Goal: Communication & Community: Answer question/provide support

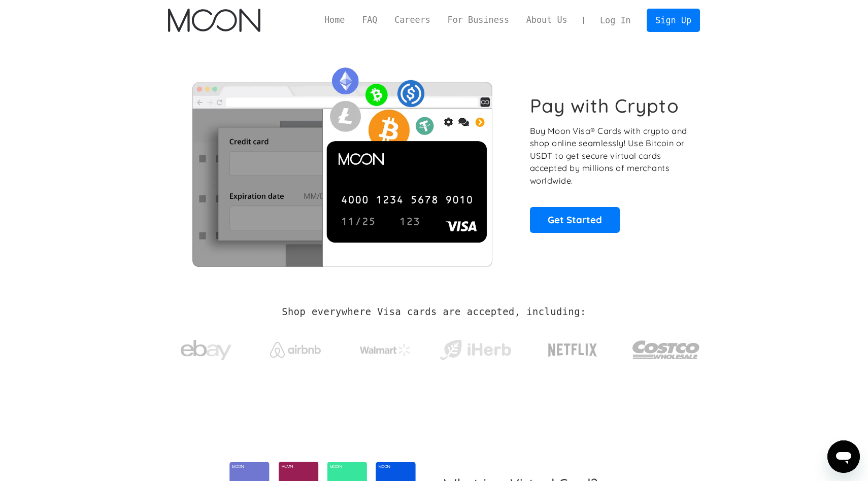
click at [623, 18] on link "Log In" at bounding box center [615, 20] width 48 height 22
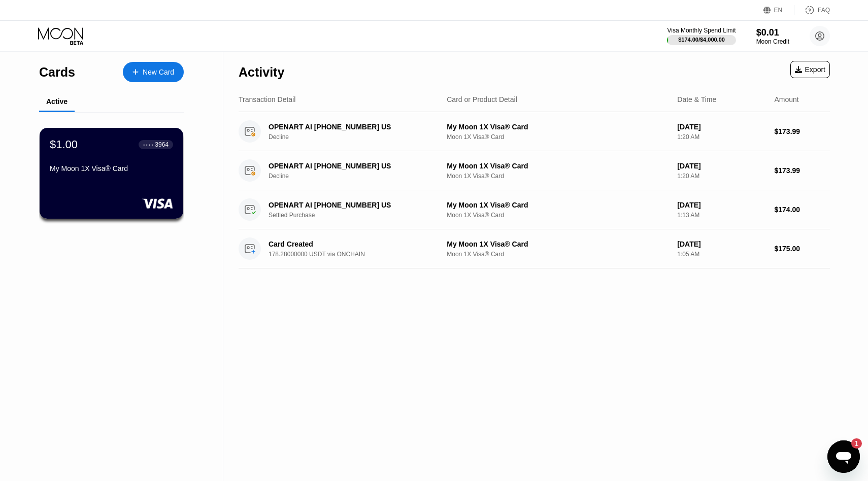
click at [836, 458] on icon "Open messaging window, 1 unread message" at bounding box center [843, 457] width 18 height 18
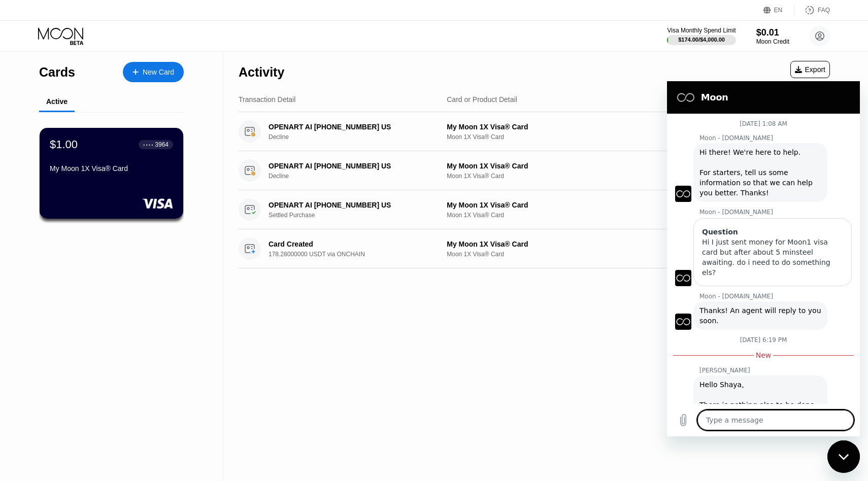
type textarea "x"
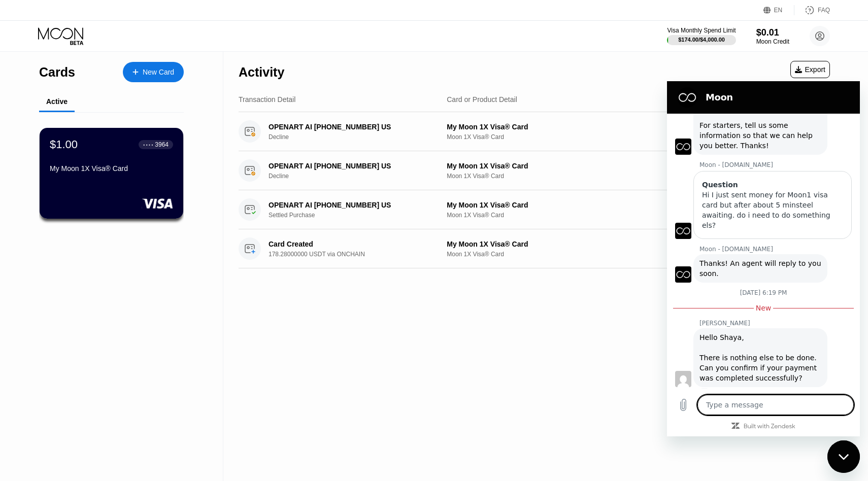
click at [782, 407] on textarea at bounding box center [775, 405] width 156 height 20
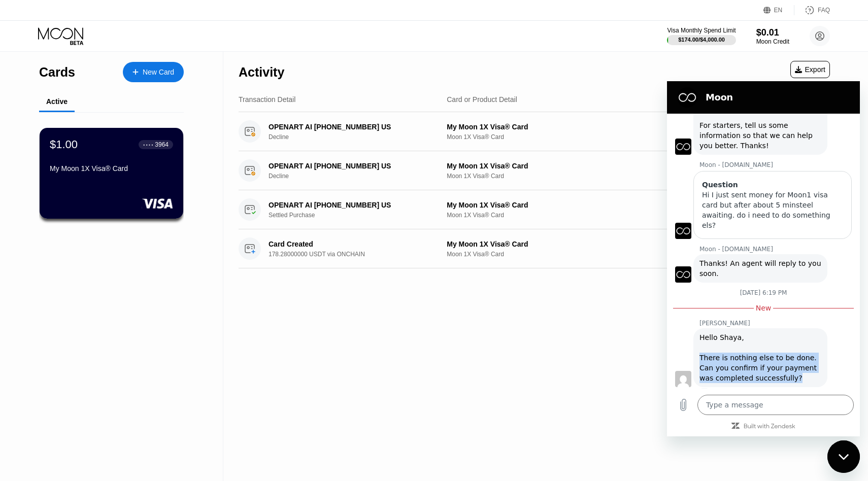
drag, startPoint x: 782, startPoint y: 368, endPoint x: 698, endPoint y: 352, distance: 84.7
click at [698, 352] on div "[PERSON_NAME] says: Hello [PERSON_NAME], There is nothing else to be done. Can …" at bounding box center [760, 357] width 134 height 59
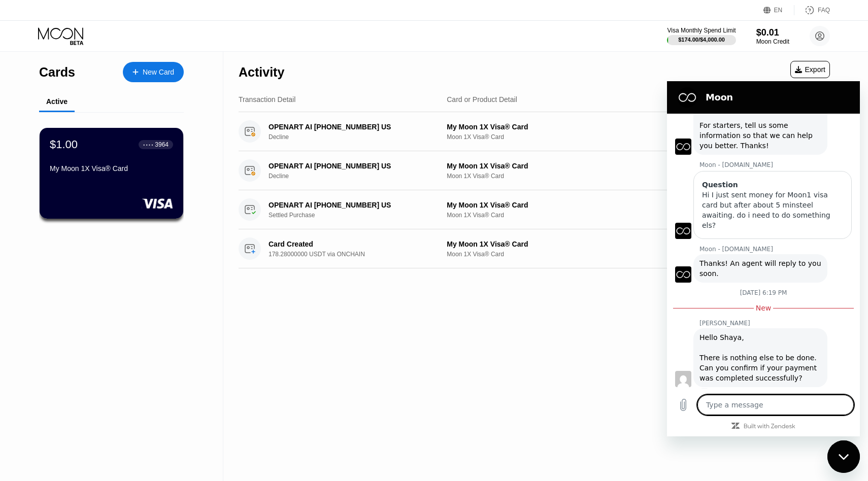
click at [719, 399] on textarea at bounding box center [775, 405] width 156 height 20
type textarea "Y"
type textarea "x"
type textarea "Ye"
type textarea "x"
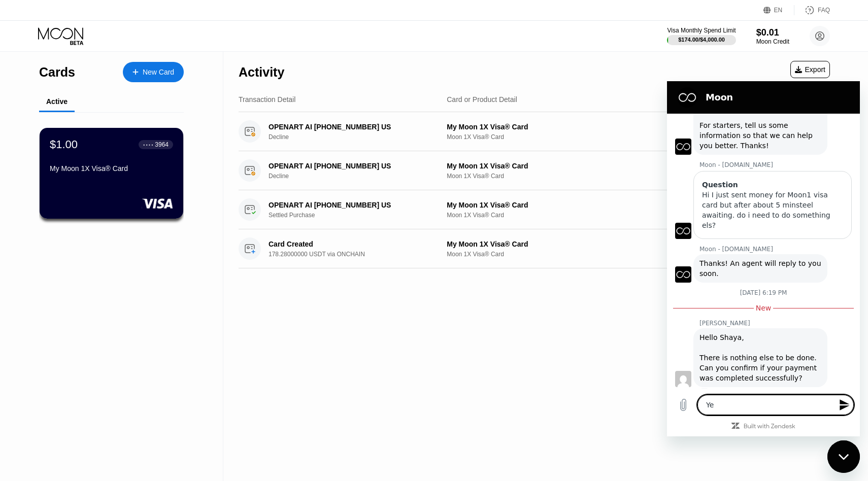
type textarea "Yes"
type textarea "x"
type textarea "Yes."
type textarea "x"
type textarea "Yes."
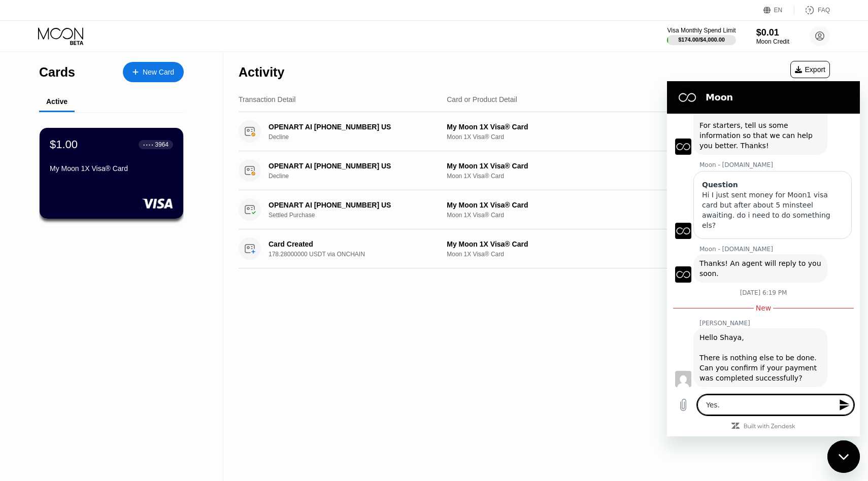
type textarea "x"
type textarea "Yes. Y"
type textarea "x"
type textarea "Yes. [GEOGRAPHIC_DATA]"
type textarea "x"
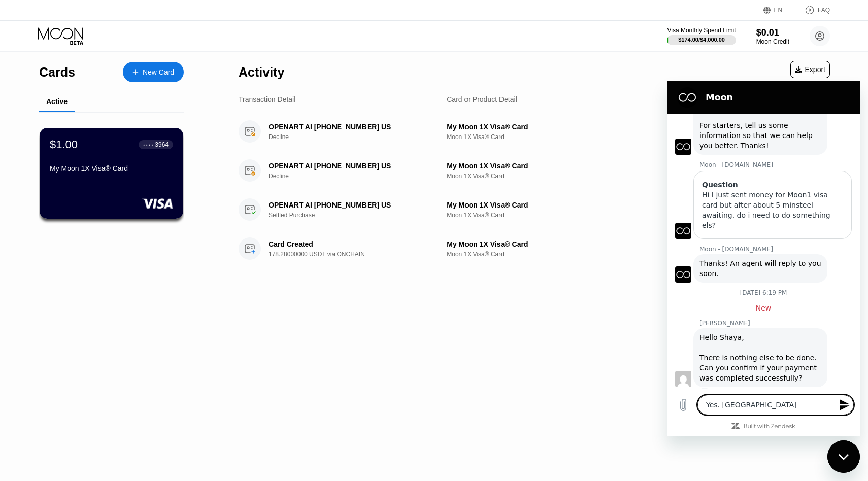
type textarea "Yes. Yha"
type textarea "x"
type textarea "Yes. [GEOGRAPHIC_DATA]"
type textarea "x"
type textarea "Yes. [GEOGRAPHIC_DATA]"
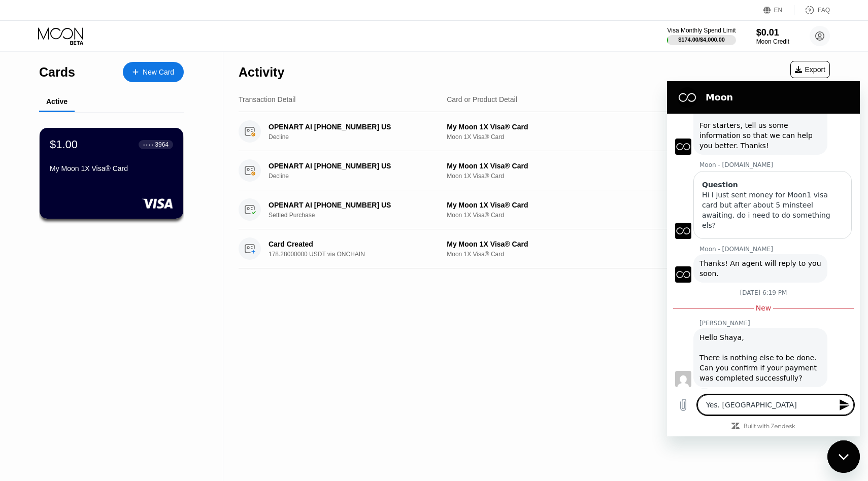
type textarea "x"
type textarea "Yes. [GEOGRAPHIC_DATA]"
type textarea "x"
type textarea "Yes. Yhank y"
type textarea "x"
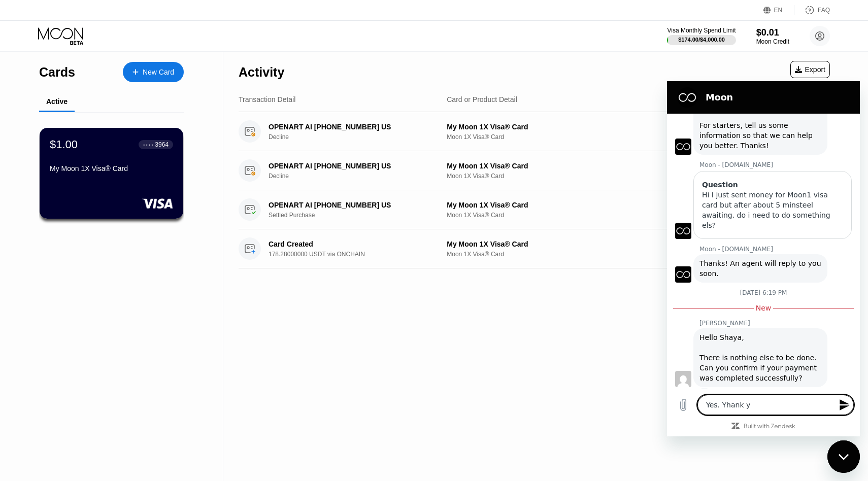
type textarea "Yes. Yhank yo"
type textarea "x"
type textarea "Yes. Yhank you"
type textarea "x"
type textarea "Yes. Yhank you."
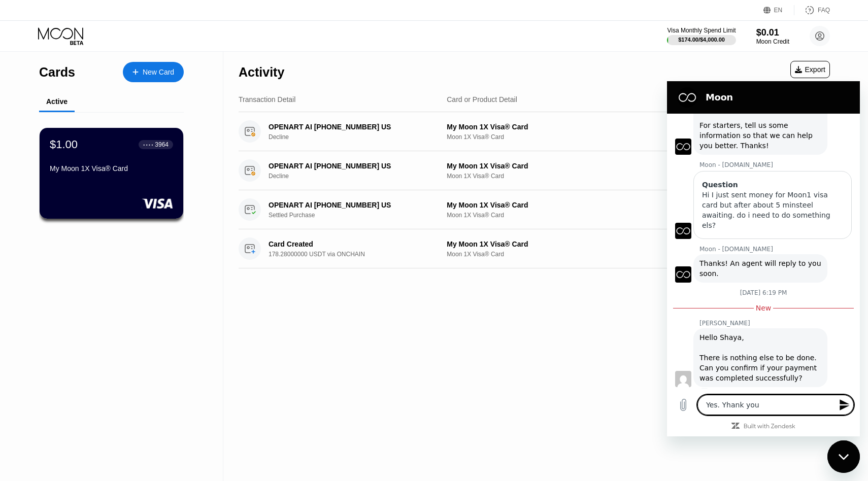
type textarea "x"
type textarea "Yes. [PERSON_NAME] you."
type textarea "x"
type textarea "Yes. thank you."
type textarea "x"
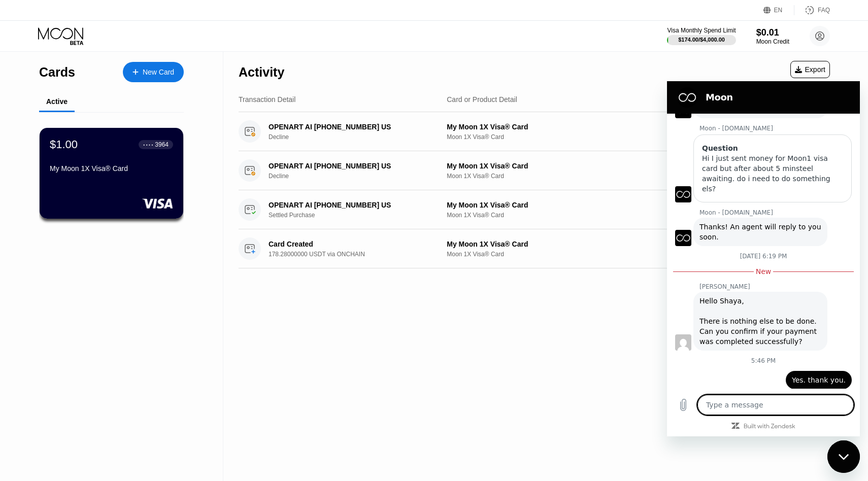
scroll to position [86, 0]
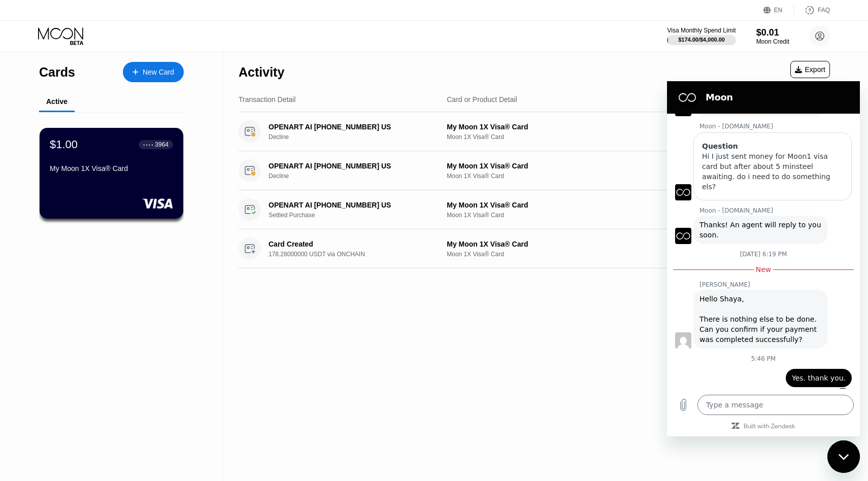
click at [659, 355] on div "Activity Export Transaction Detail Card or Product Detail Date & Time Amount OP…" at bounding box center [534, 266] width 622 height 429
click at [602, 60] on div "Activity Export" at bounding box center [534, 70] width 591 height 36
click at [71, 32] on icon at bounding box center [61, 36] width 47 height 18
click at [670, 83] on section "Moon" at bounding box center [763, 97] width 193 height 32
click at [680, 71] on div "Activity Export" at bounding box center [534, 70] width 591 height 36
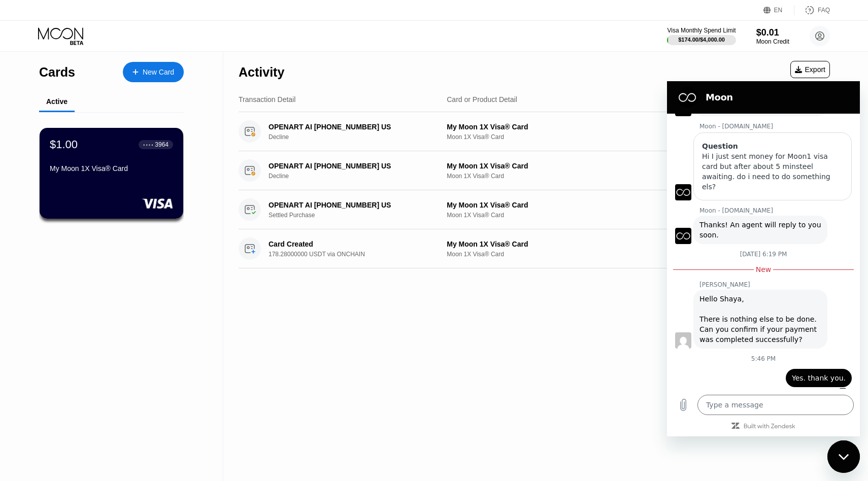
click at [740, 56] on div "Activity Export" at bounding box center [534, 70] width 591 height 36
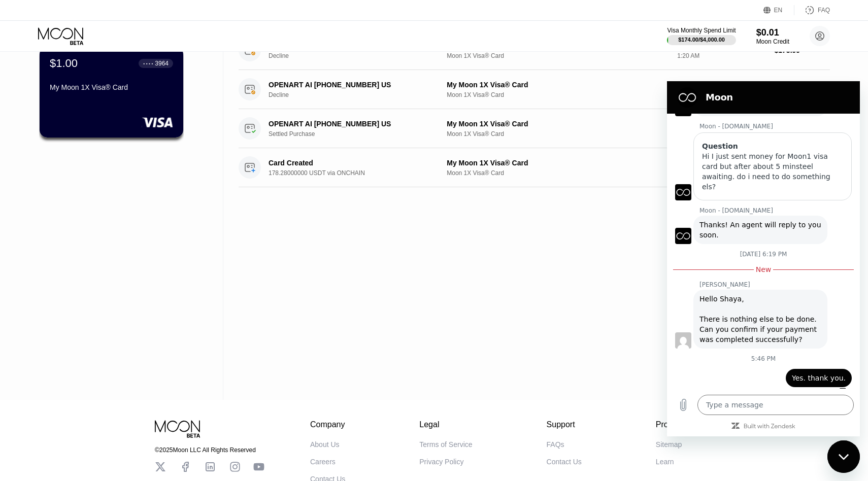
scroll to position [150, 0]
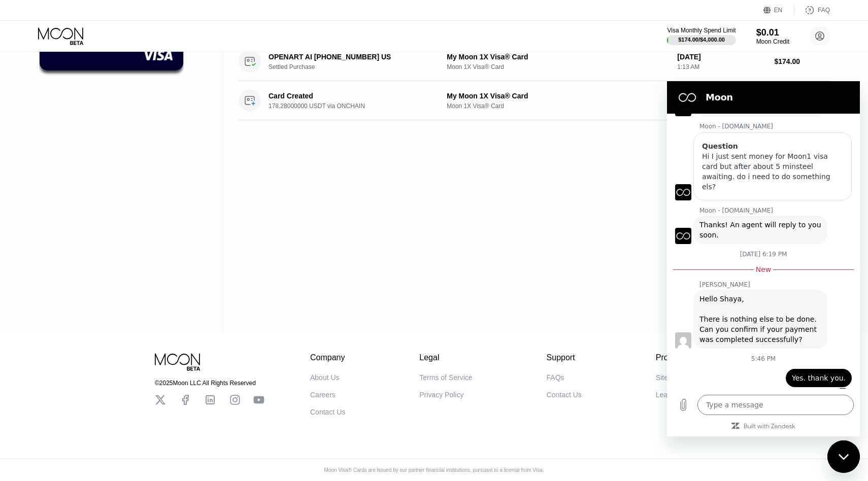
click at [829, 459] on div "Close messaging window" at bounding box center [843, 457] width 30 height 30
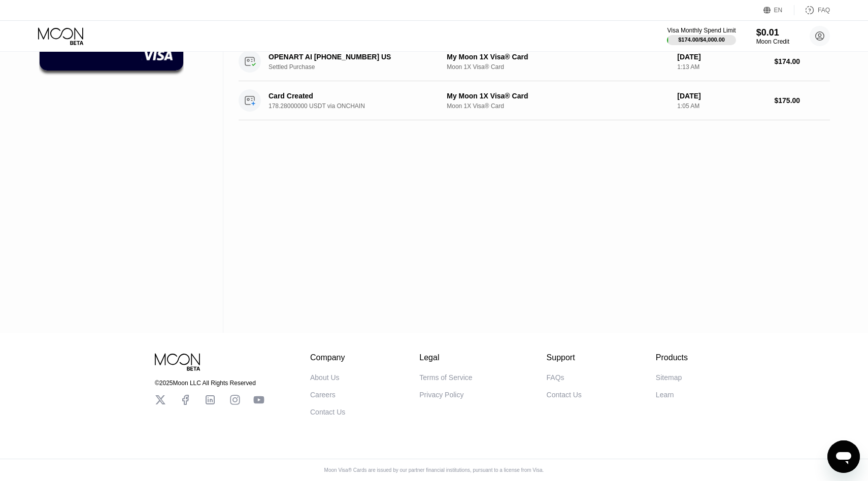
click at [829, 459] on button "Open messaging window" at bounding box center [843, 457] width 32 height 32
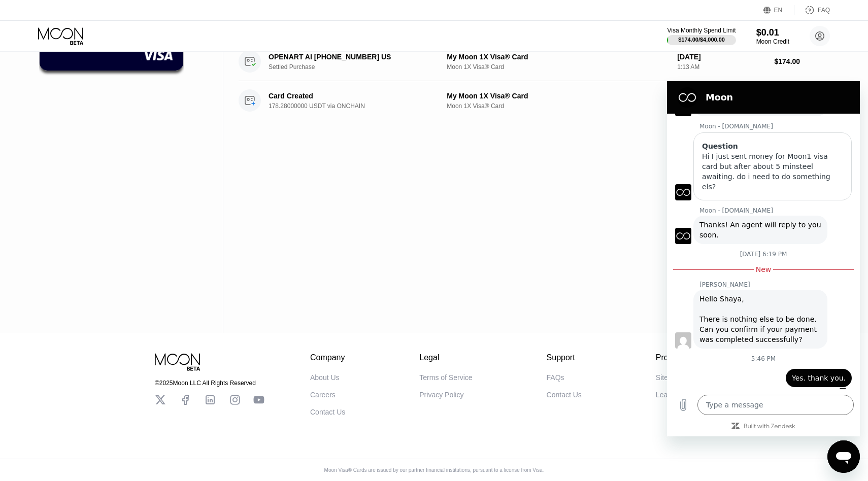
scroll to position [70, 0]
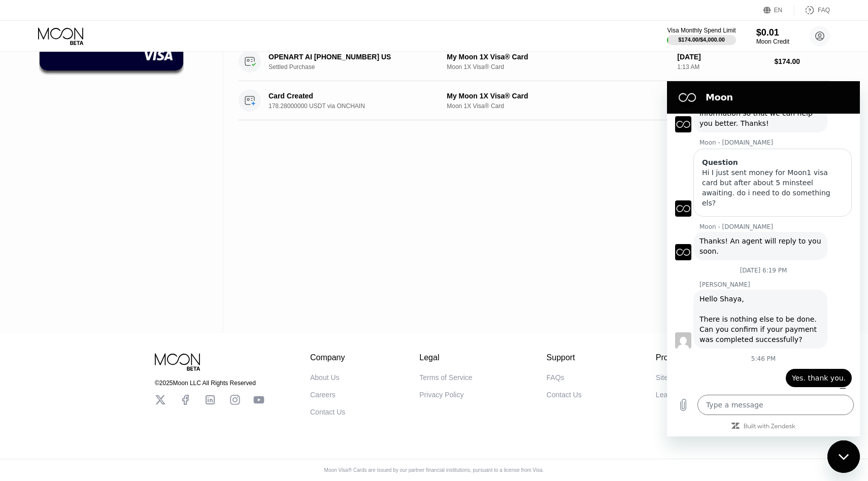
click at [829, 460] on div "Close messaging window" at bounding box center [843, 457] width 30 height 30
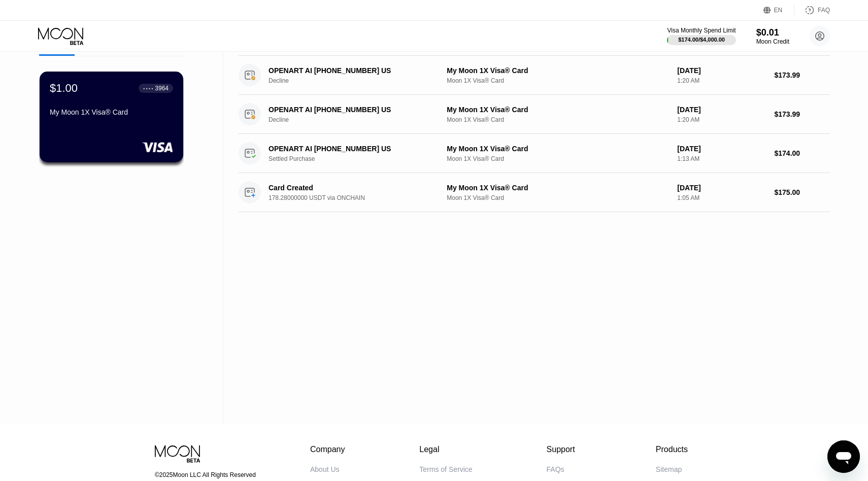
scroll to position [0, 0]
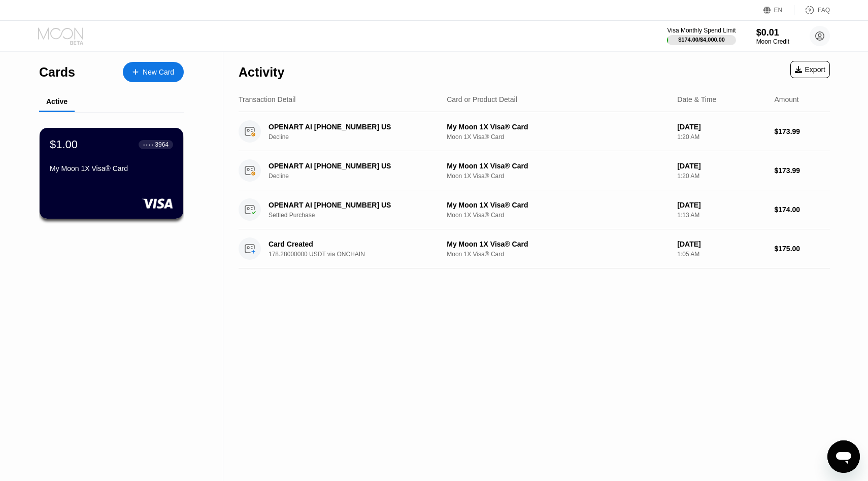
click at [73, 38] on icon at bounding box center [61, 36] width 47 height 18
type textarea "x"
